Goal: Information Seeking & Learning: Learn about a topic

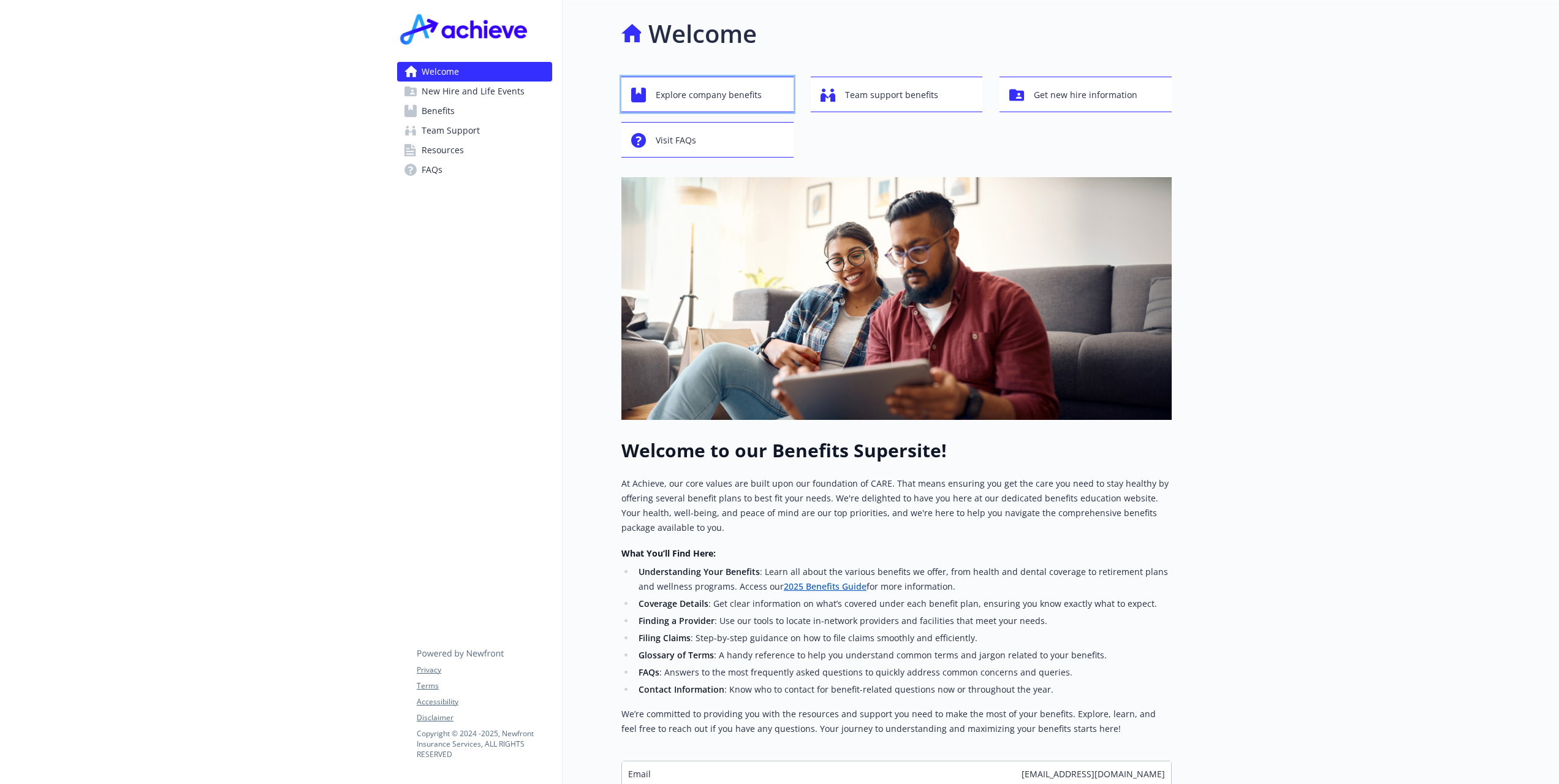
click at [750, 98] on span "Explore company benefits" at bounding box center [709, 95] width 106 height 24
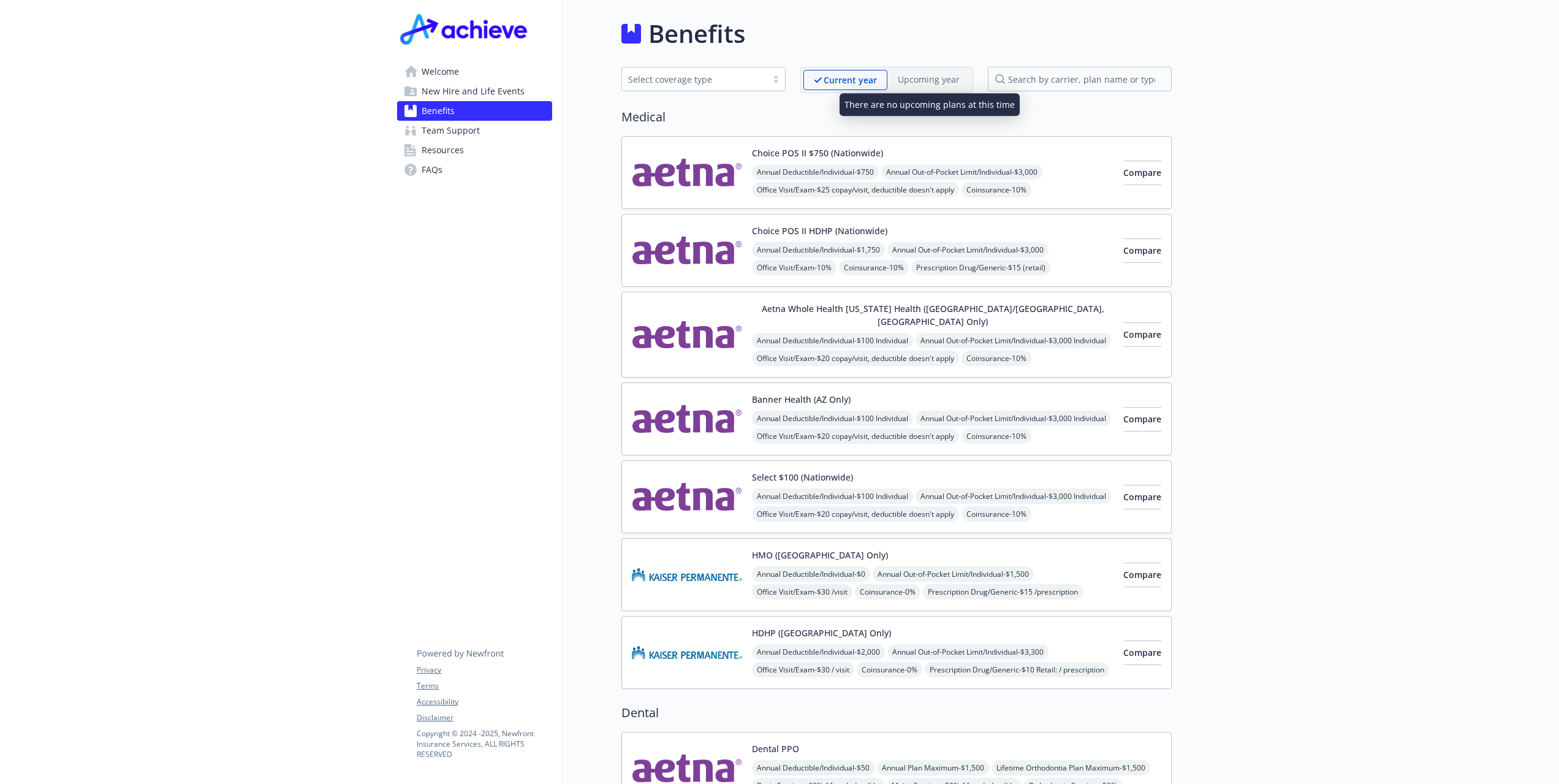
click at [924, 75] on p "Upcoming year" at bounding box center [929, 79] width 62 height 13
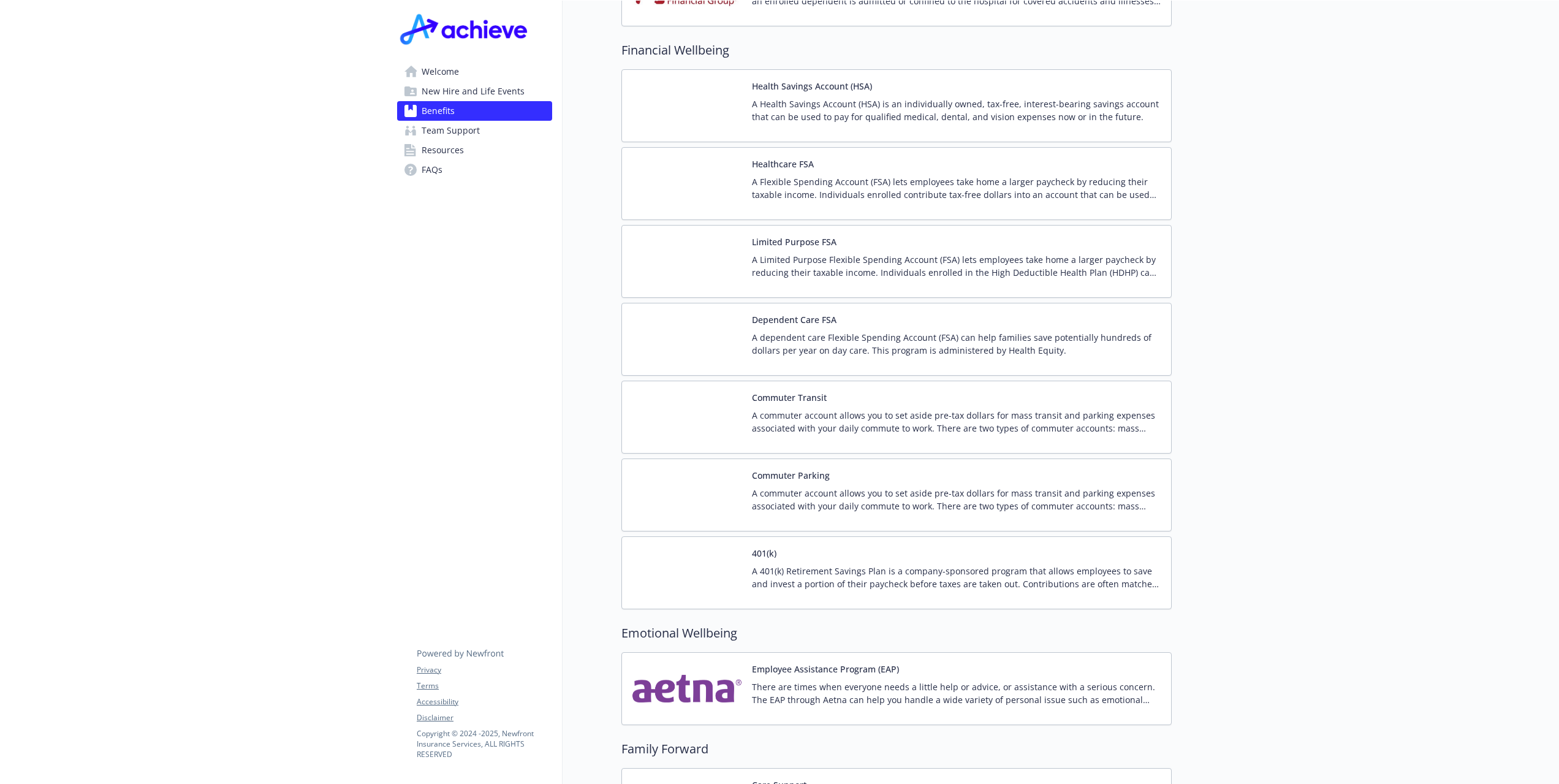
scroll to position [1712, 0]
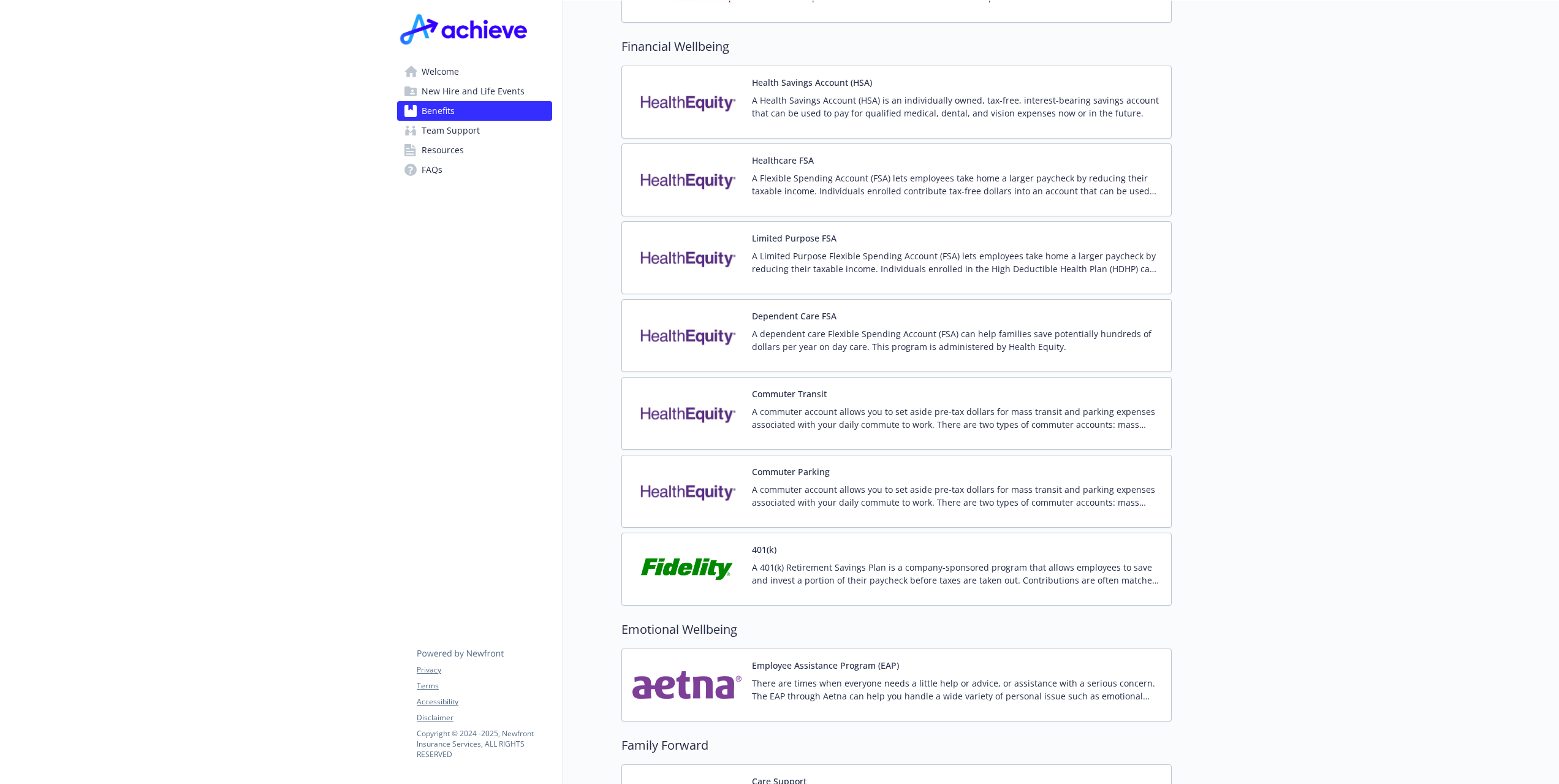
click at [837, 568] on p "A 401(k) Retirement Savings Plan is a company-sponsored program that allows emp…" at bounding box center [957, 573] width 409 height 26
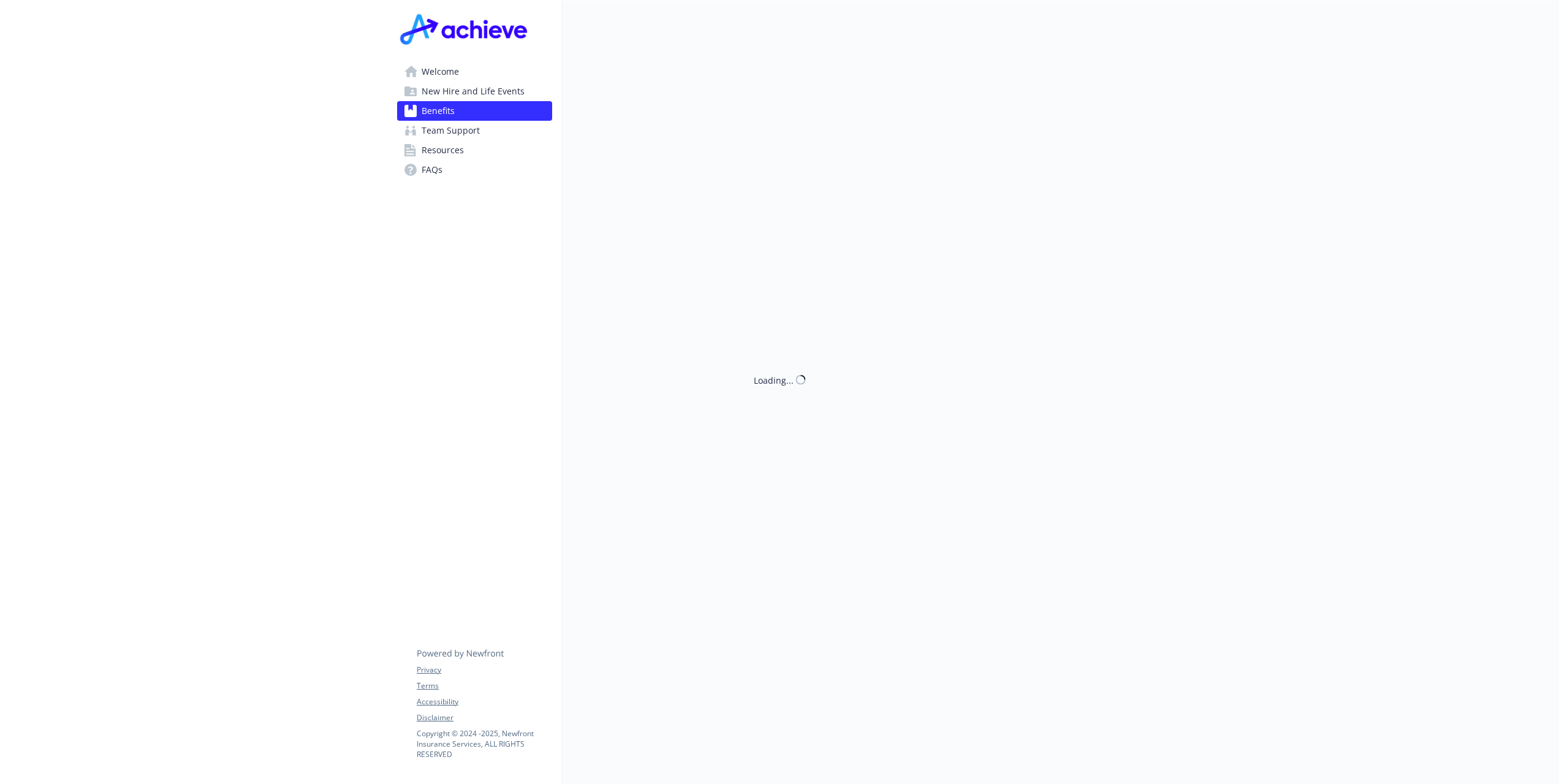
scroll to position [1712, 0]
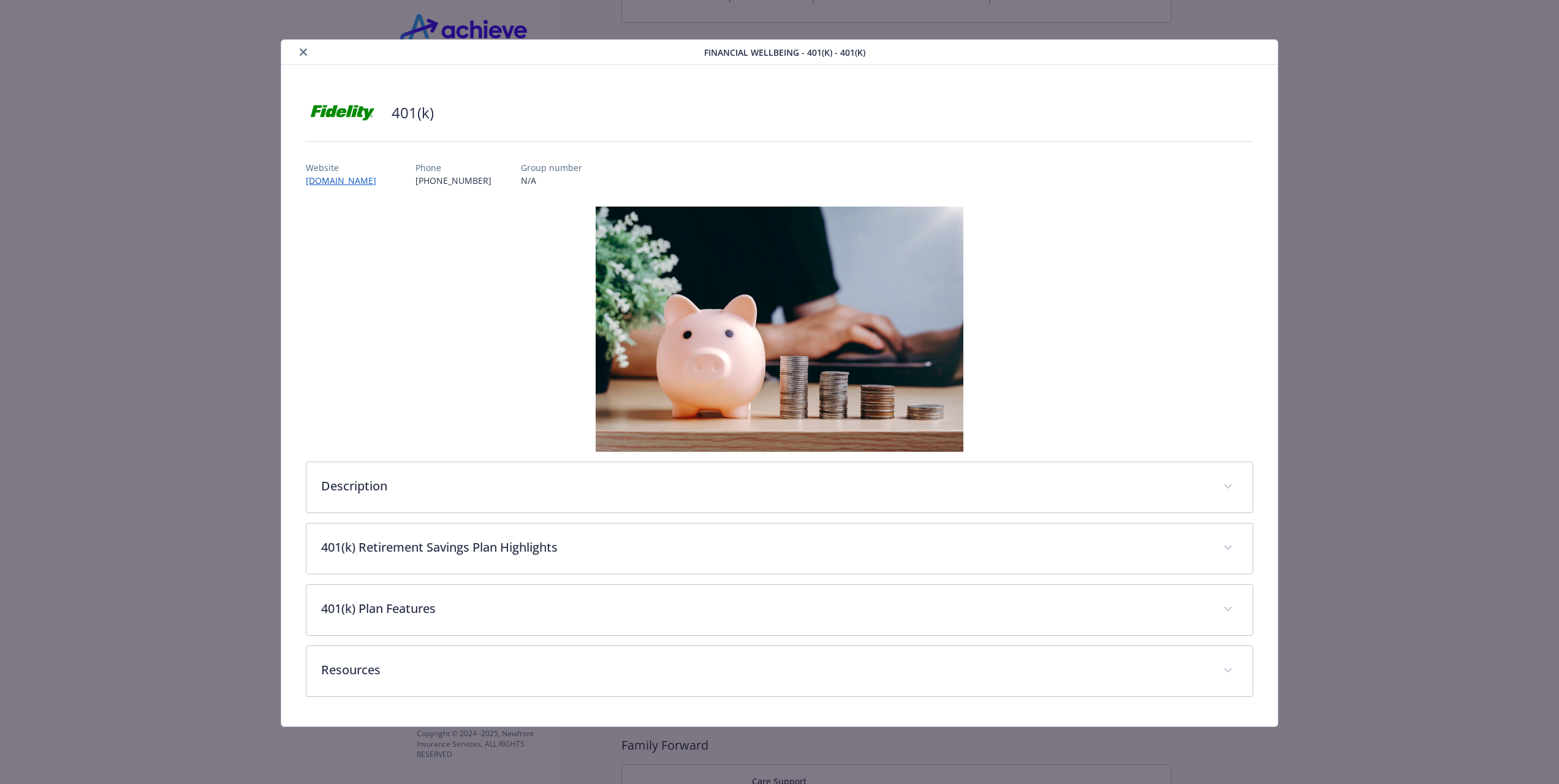
click at [395, 116] on h2 "401(k)" at bounding box center [412, 113] width 43 height 21
click at [368, 182] on link "[DOMAIN_NAME]" at bounding box center [347, 181] width 83 height 14
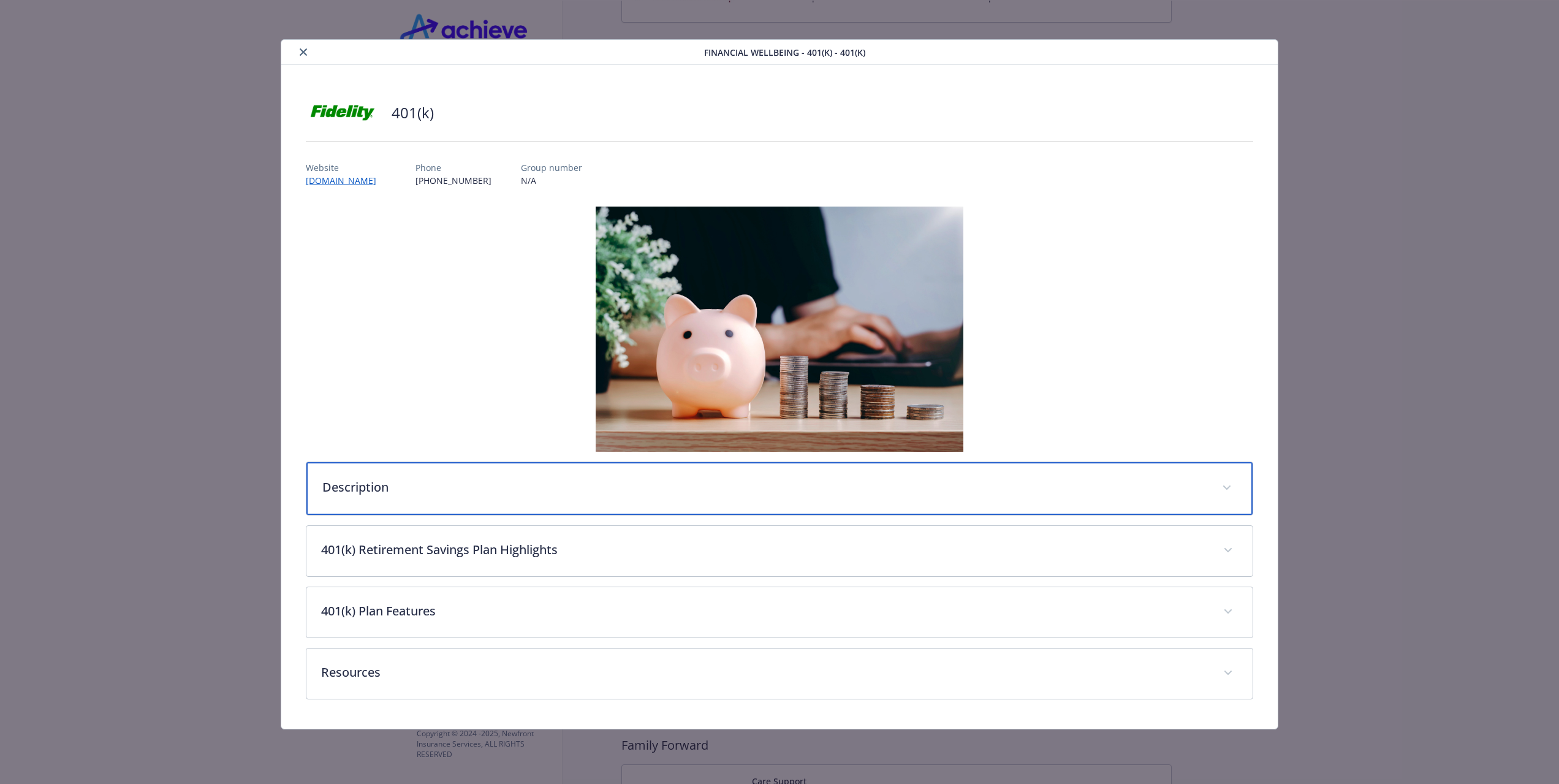
click at [460, 492] on p "Description" at bounding box center [765, 487] width 885 height 18
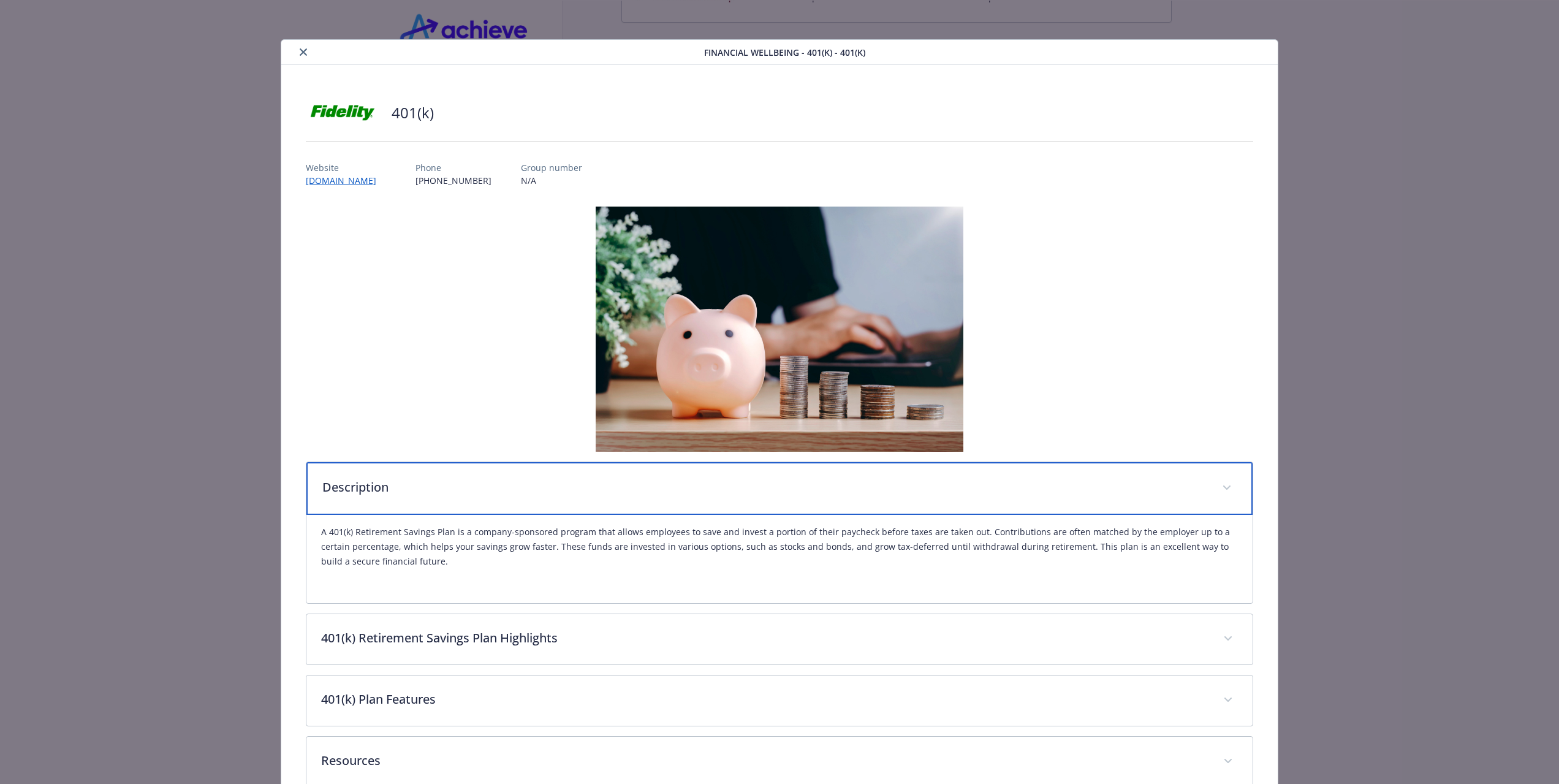
scroll to position [73, 0]
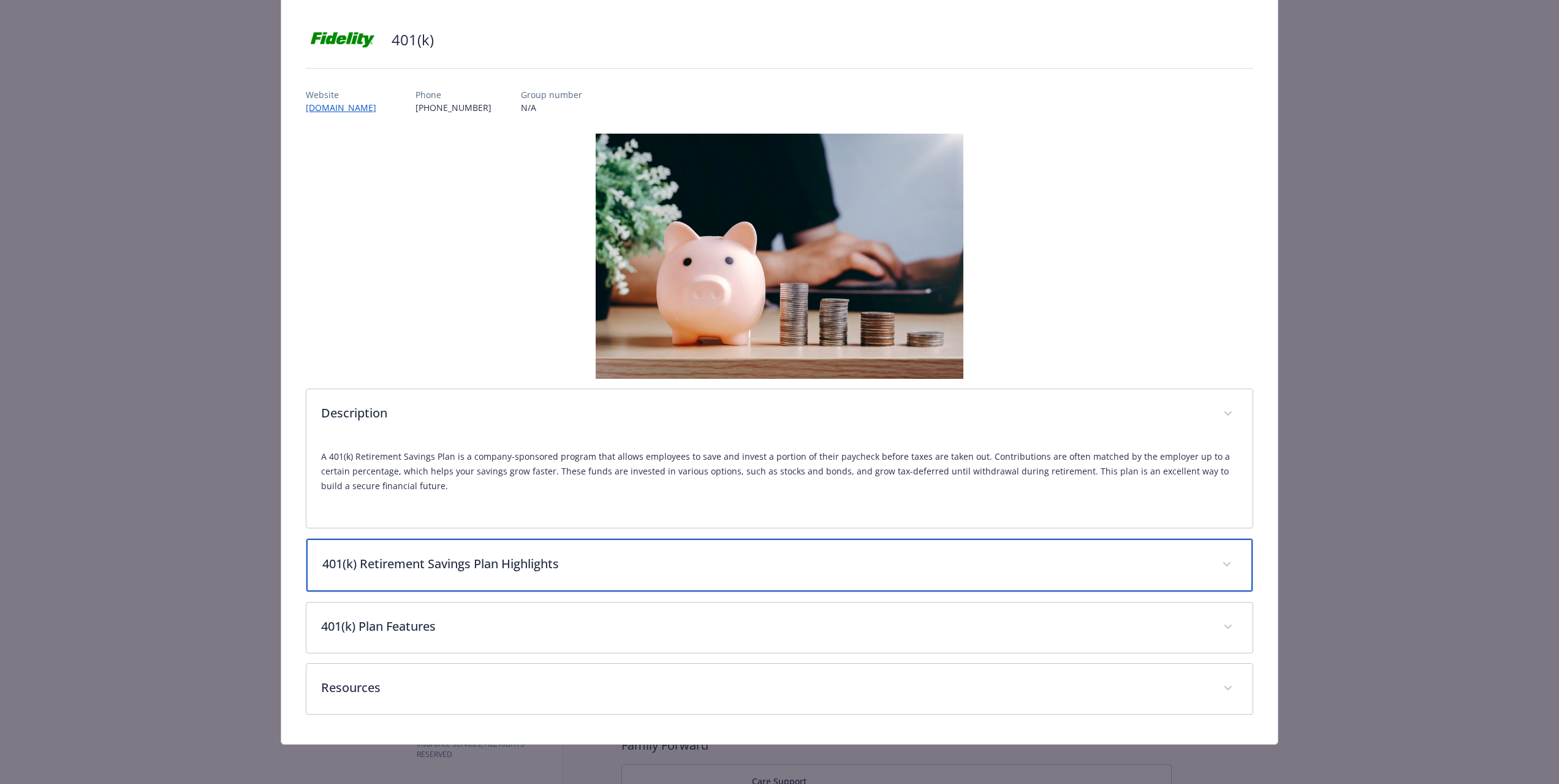
click at [501, 569] on p "401(k) Retirement Savings Plan Highlights" at bounding box center [765, 564] width 885 height 18
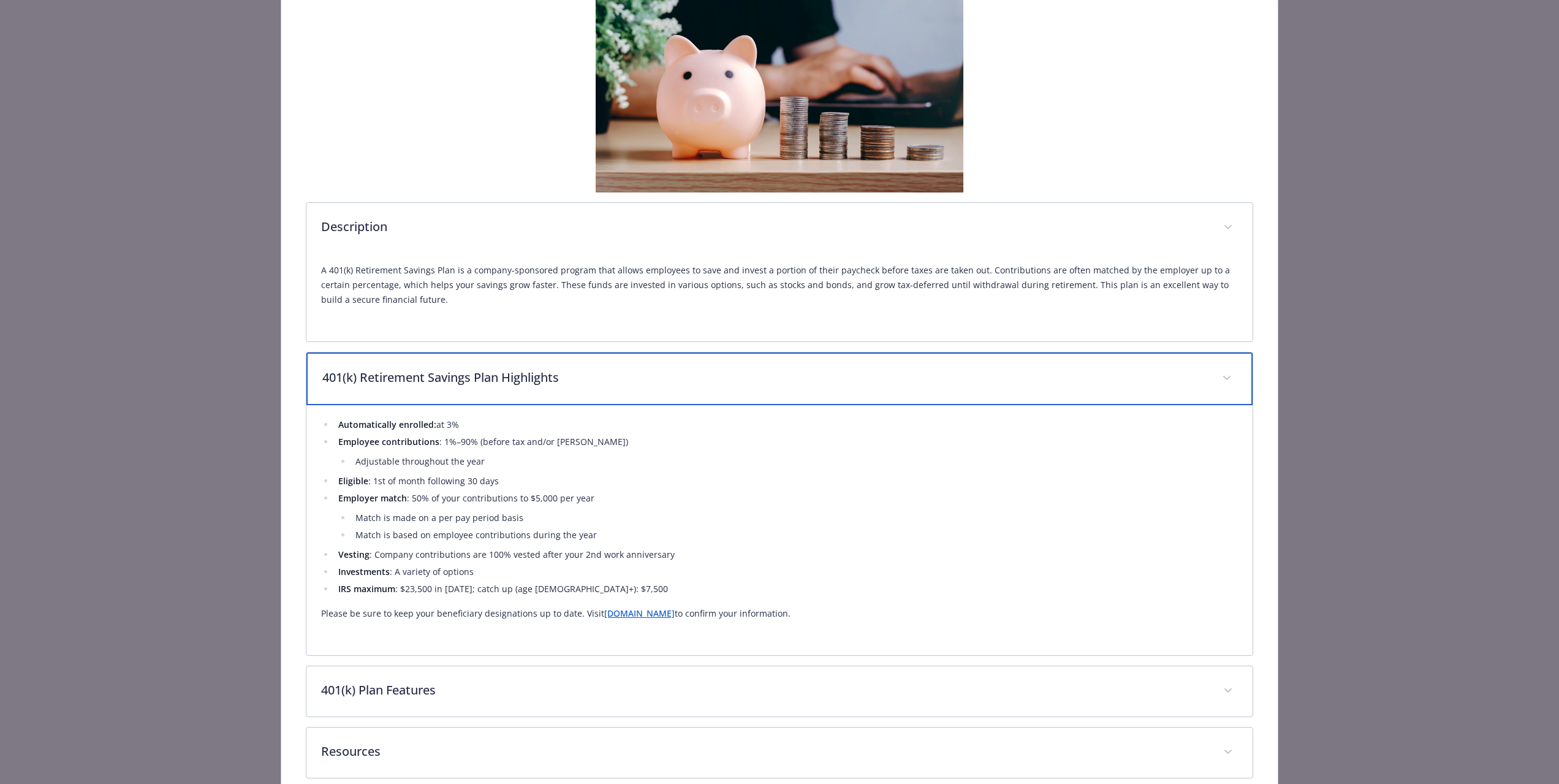
scroll to position [261, 0]
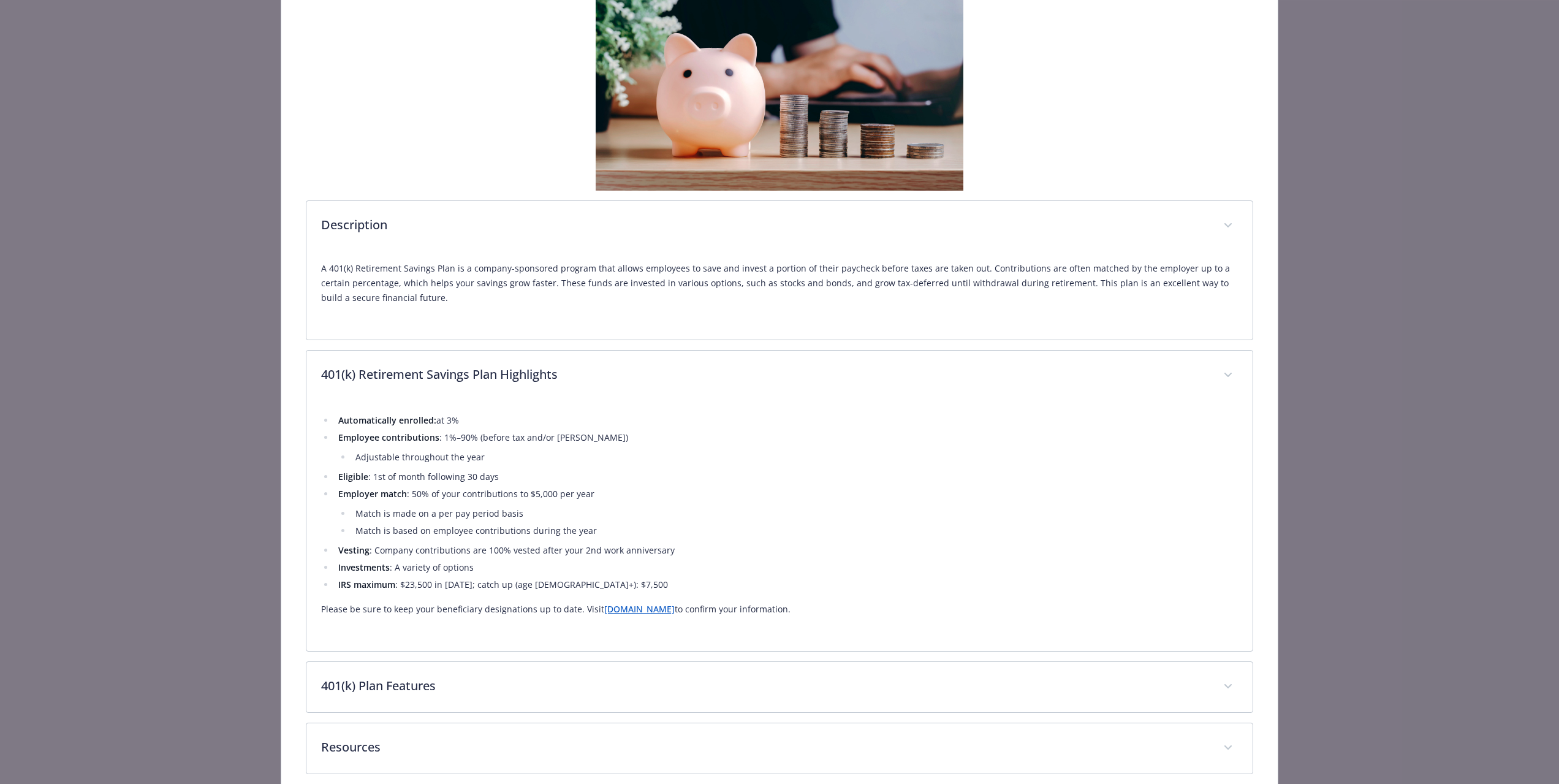
click at [501, 569] on li "Investments : A variety of options" at bounding box center [786, 567] width 903 height 14
drag, startPoint x: 802, startPoint y: 606, endPoint x: 312, endPoint y: 362, distance: 547.4
click at [312, 362] on div "401(k) Retirement Savings Plan Highlights Automatically enrolled: at 3% Employe…" at bounding box center [779, 501] width 947 height 302
copy div "401(k) Retirement Savings Plan Highlights Automatically enrolled: at 3% Employe…"
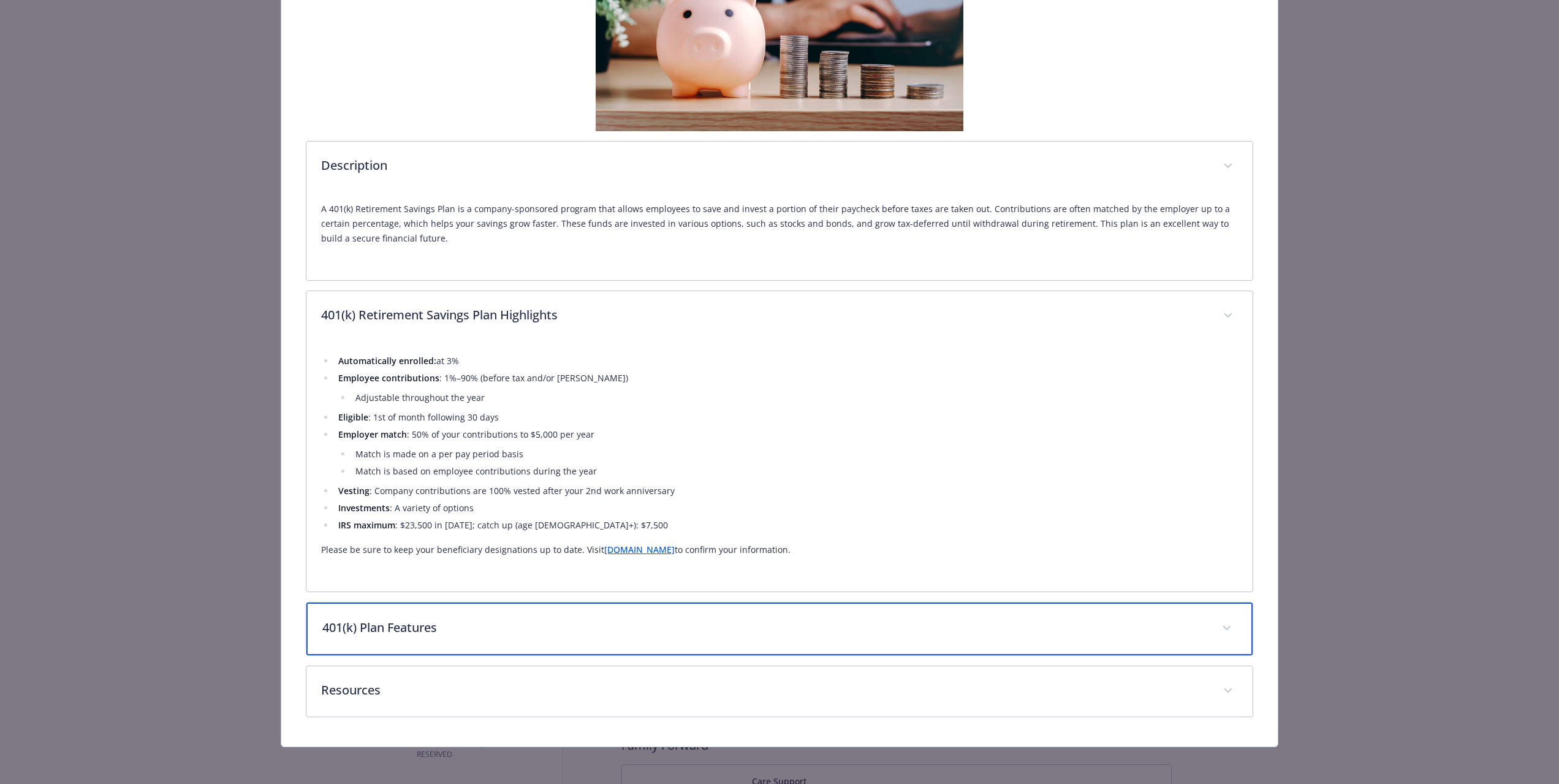
click at [493, 630] on p "401(k) Plan Features" at bounding box center [765, 627] width 885 height 18
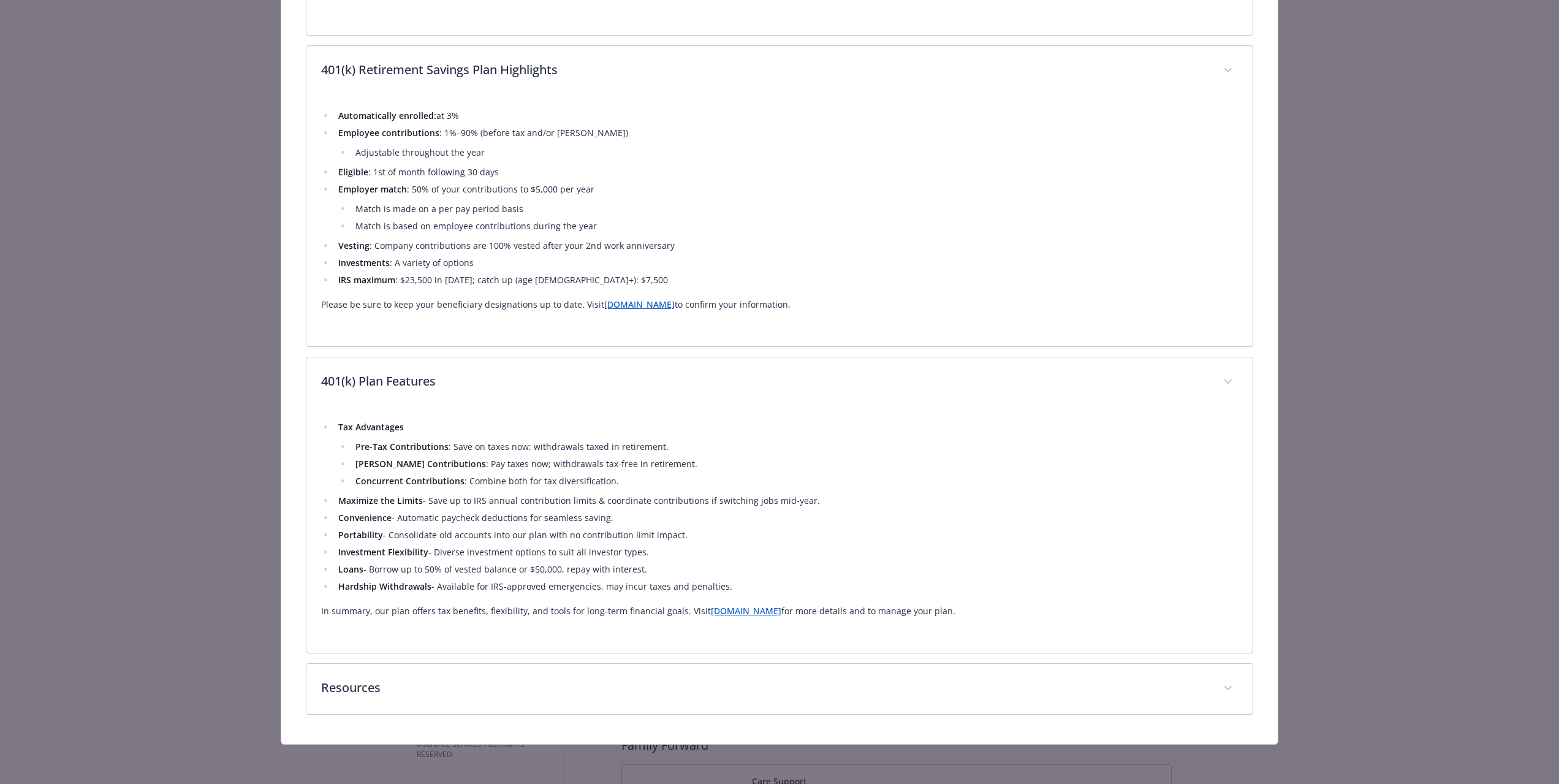
scroll to position [566, 0]
drag, startPoint x: 983, startPoint y: 616, endPoint x: 317, endPoint y: 383, distance: 705.6
click at [317, 383] on div "401(k) Plan Features Tax Advantages Pre-Tax Contributions : Save on taxes now; …" at bounding box center [779, 505] width 947 height 296
copy div "401(k) Plan Features Tax Advantages Pre-Tax Contributions : Save on taxes now; …"
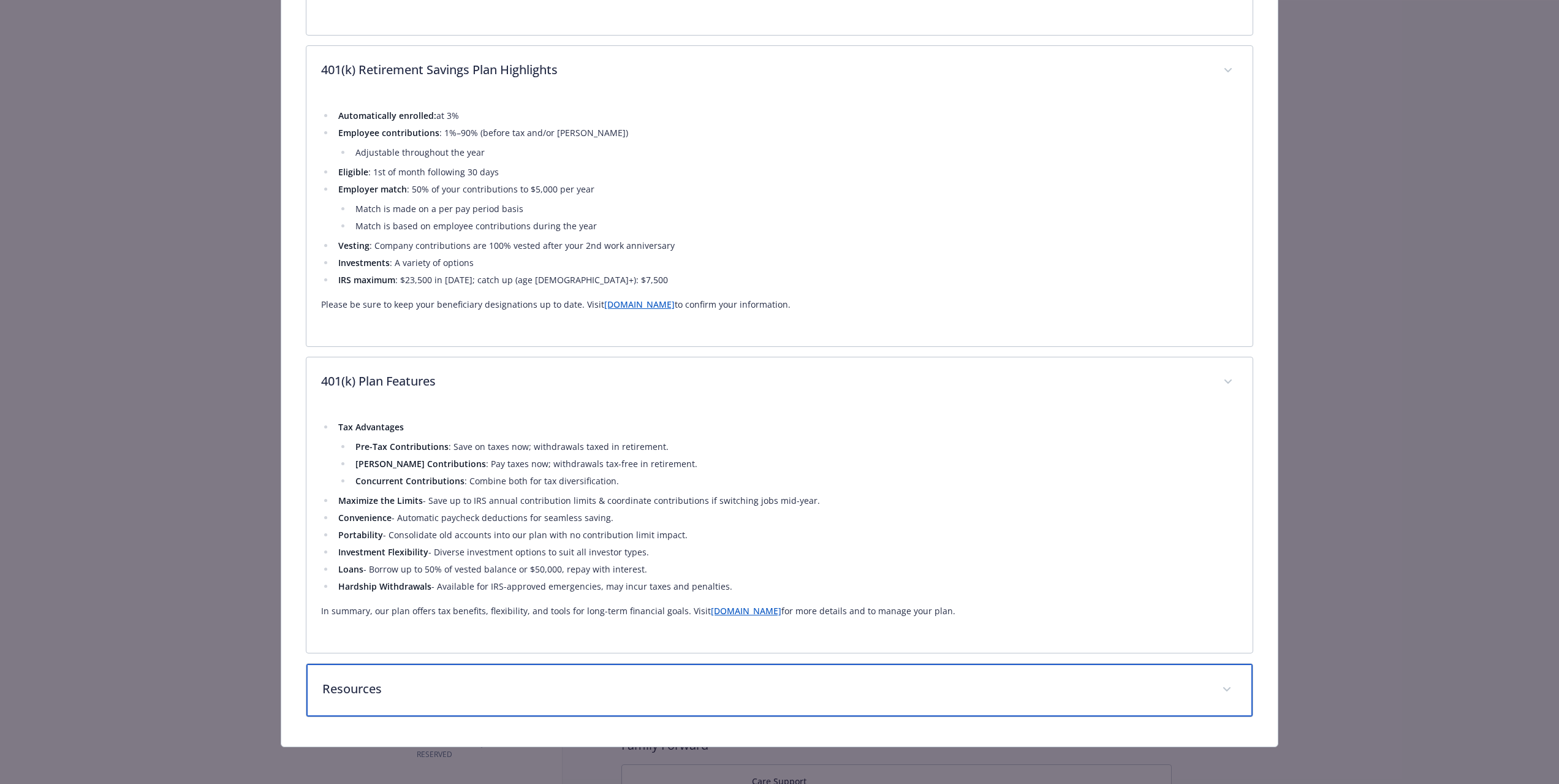
click at [816, 699] on div "Resources" at bounding box center [779, 690] width 946 height 52
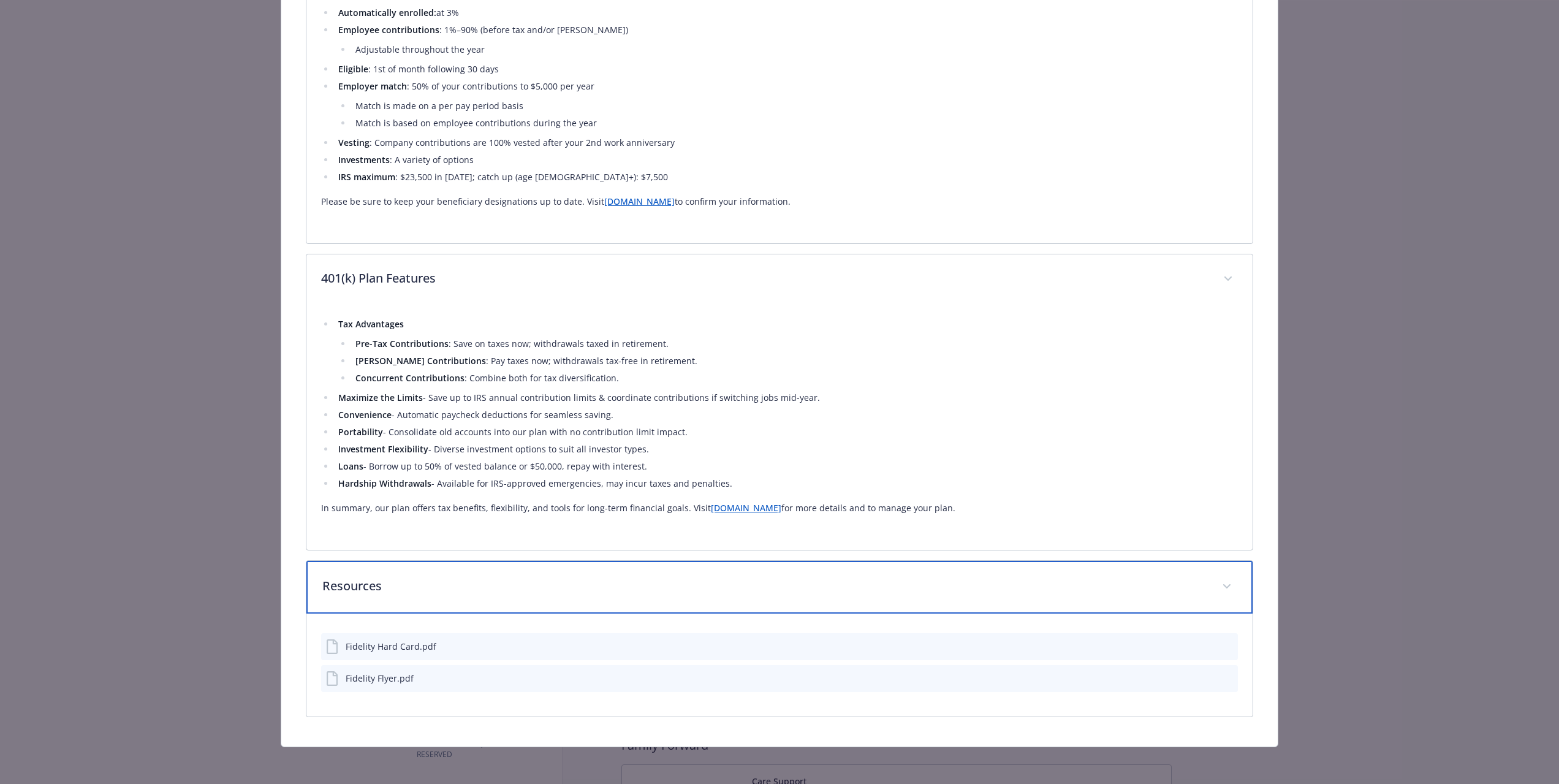
scroll to position [671, 0]
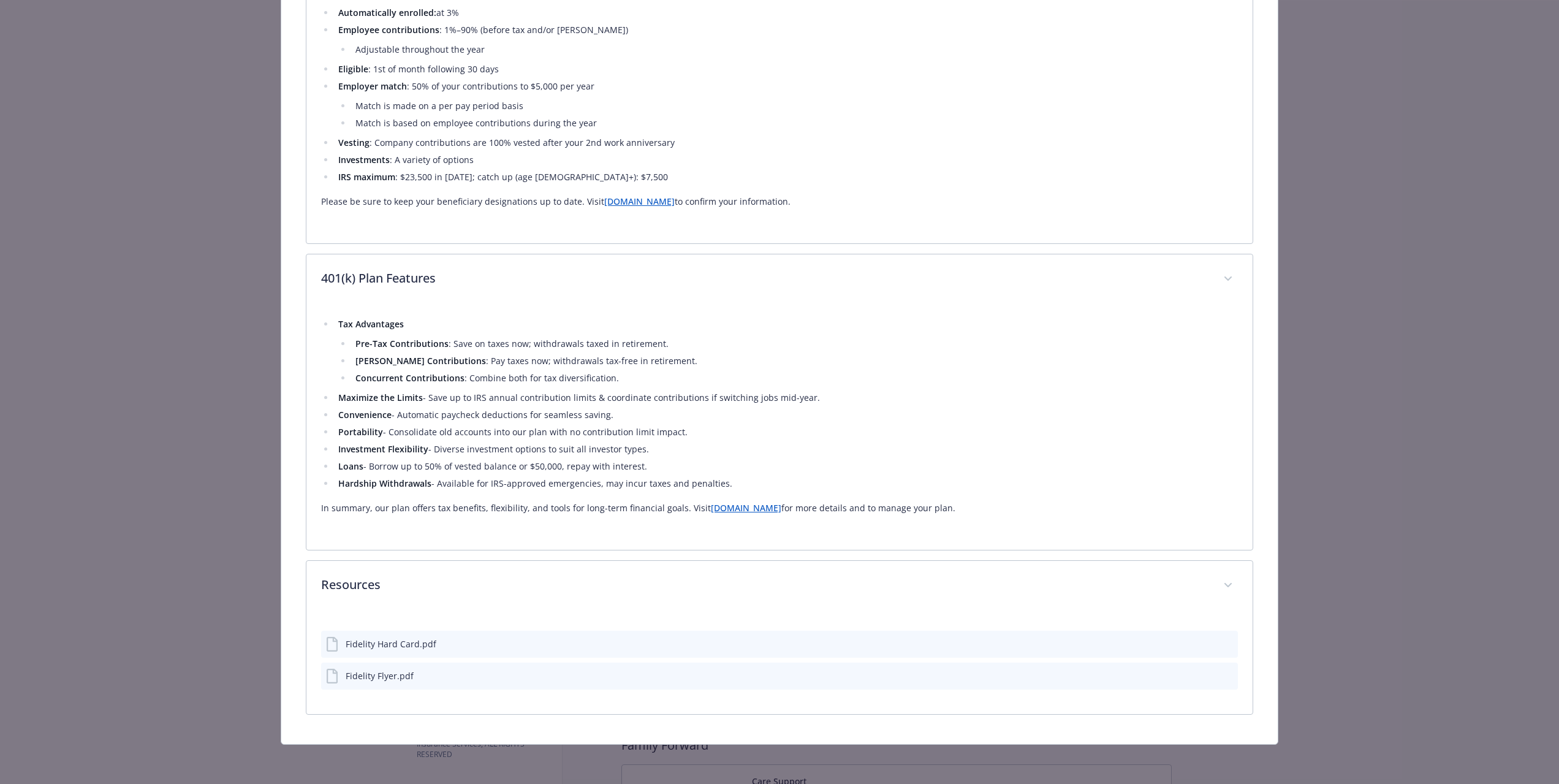
click at [1228, 646] on icon "preview file" at bounding box center [1226, 643] width 11 height 9
click at [1227, 678] on icon "preview file" at bounding box center [1226, 675] width 11 height 9
